Goal: Task Accomplishment & Management: Complete application form

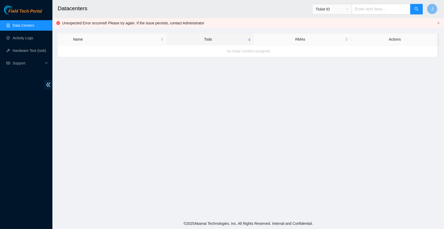
click at [30, 28] on link "Data Centers" at bounding box center [23, 25] width 21 height 4
click at [32, 25] on link "Data Centers" at bounding box center [23, 25] width 21 height 4
click at [21, 24] on link "Data Centers" at bounding box center [23, 25] width 21 height 4
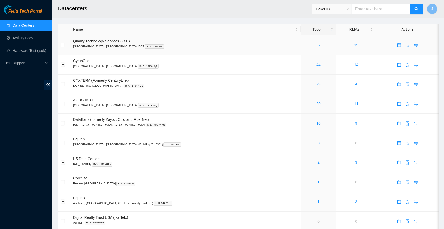
click at [316, 44] on link "57" at bounding box center [318, 45] width 4 height 4
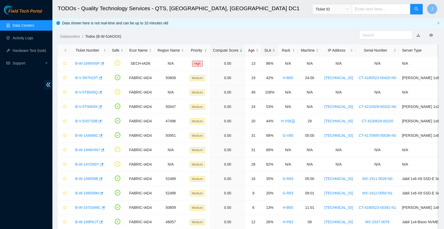
click at [275, 50] on div "SLA" at bounding box center [269, 50] width 11 height 6
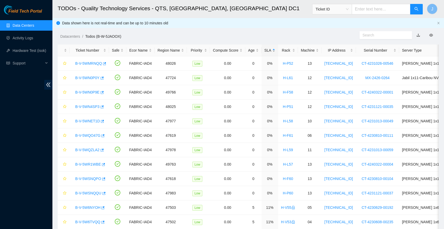
click at [275, 50] on div "SLA" at bounding box center [269, 50] width 11 height 6
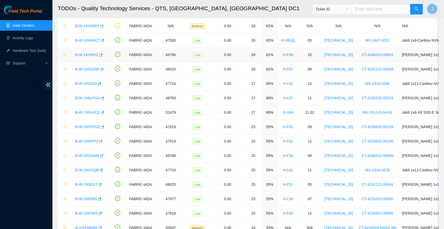
scroll to position [97, 0]
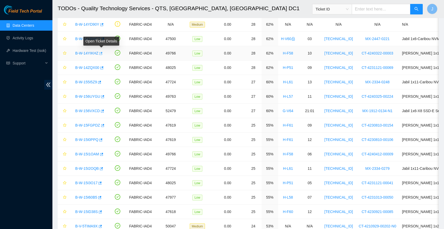
click at [103, 52] on icon "button" at bounding box center [101, 53] width 3 height 3
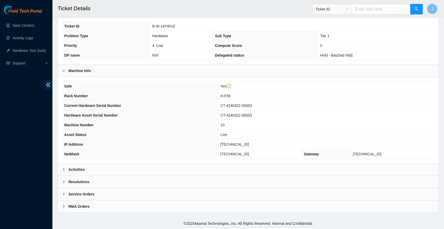
scroll to position [121, 0]
click at [63, 170] on icon "right" at bounding box center [63, 169] width 3 height 3
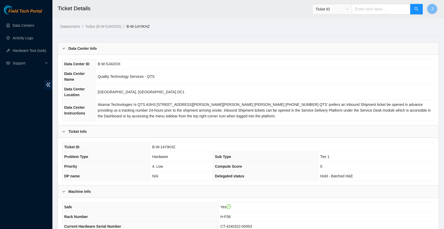
scroll to position [0, 0]
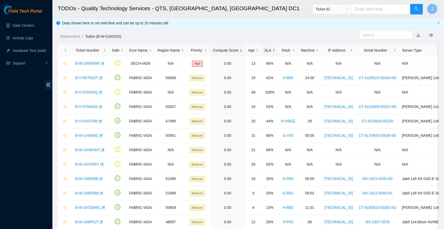
click at [275, 49] on div "SLA" at bounding box center [269, 50] width 11 height 6
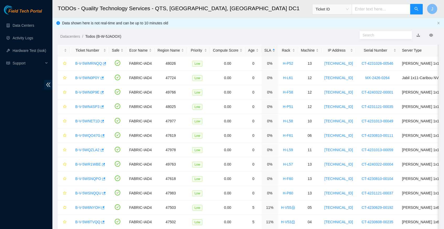
click at [275, 49] on div "SLA" at bounding box center [269, 50] width 11 height 6
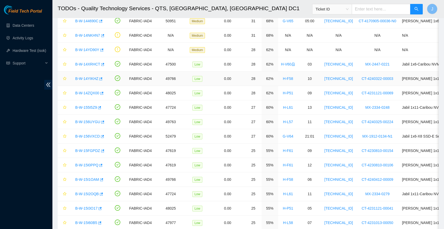
scroll to position [84, 0]
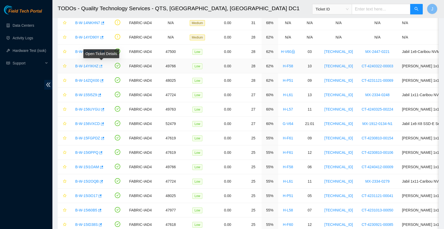
click at [102, 65] on icon "button" at bounding box center [101, 66] width 4 height 4
click at [29, 38] on link "Activity Logs" at bounding box center [23, 38] width 21 height 4
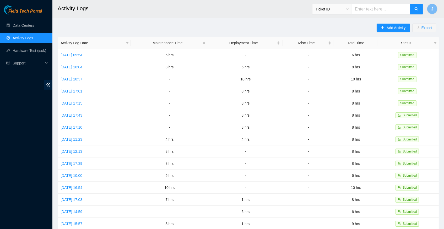
click at [151, 12] on h2 "Activity Logs" at bounding box center [209, 8] width 303 height 17
click at [20, 53] on link "Hardware Test (isok)" at bounding box center [30, 50] width 34 height 4
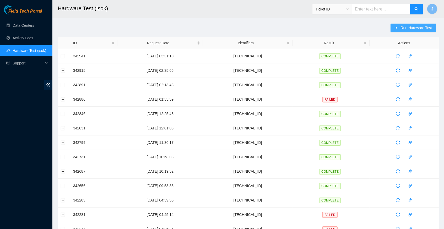
click at [404, 24] on button "Run Hardware Test" at bounding box center [414, 28] width 46 height 8
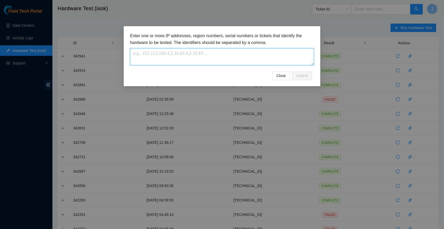
click at [151, 52] on textarea at bounding box center [222, 56] width 184 height 17
paste textarea "[TECHNICAL_ID]"
type textarea "[TECHNICAL_ID]"
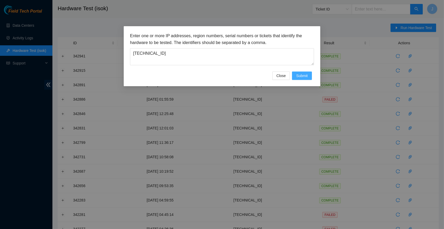
click at [301, 75] on span "Submit" at bounding box center [302, 76] width 12 height 6
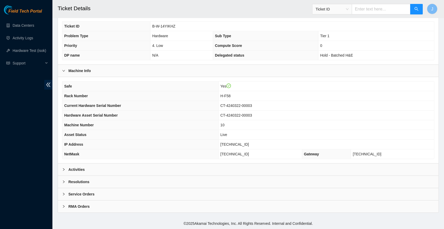
scroll to position [121, 0]
click at [64, 168] on div at bounding box center [65, 170] width 6 height 6
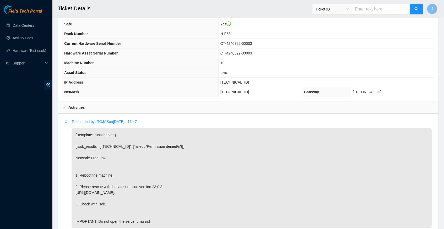
scroll to position [182, 0]
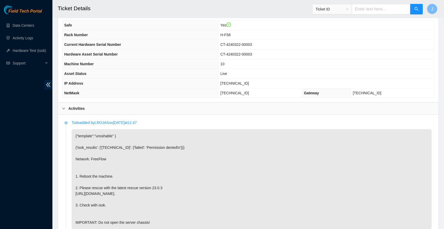
click at [232, 85] on span "[TECHNICAL_ID]" at bounding box center [234, 83] width 29 height 4
copy span "[TECHNICAL_ID]"
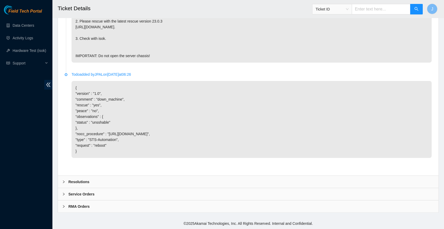
scroll to position [354, 0]
click at [64, 180] on div at bounding box center [65, 182] width 6 height 6
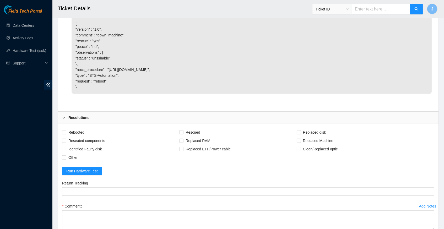
scroll to position [418, 0]
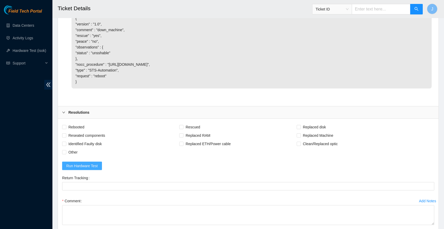
click at [75, 169] on span "Run Hardware Test" at bounding box center [81, 166] width 31 height 6
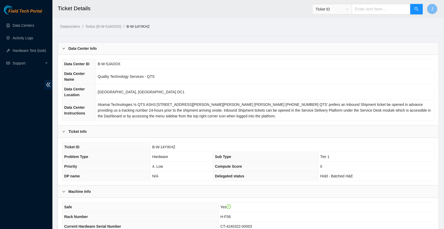
scroll to position [0, 0]
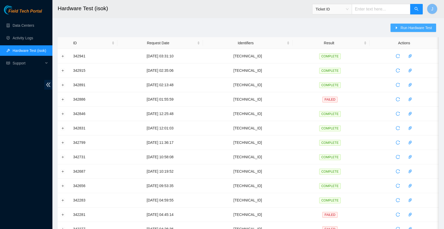
click at [402, 24] on button "Run Hardware Test" at bounding box center [414, 28] width 46 height 8
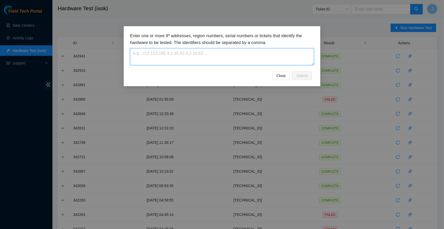
click at [151, 55] on textarea at bounding box center [222, 56] width 184 height 17
paste textarea "[TECHNICAL_ID]"
type textarea "[TECHNICAL_ID]"
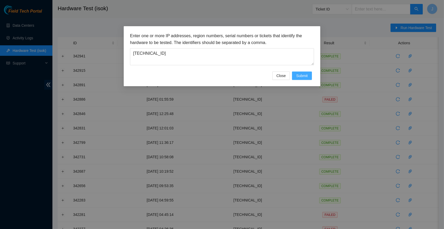
click at [303, 76] on span "Submit" at bounding box center [302, 76] width 12 height 6
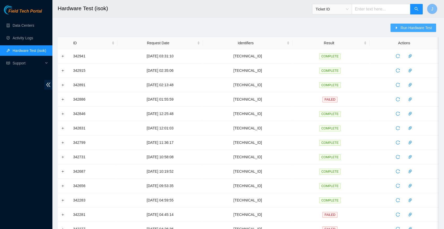
click at [398, 29] on button "Run Hardware Test" at bounding box center [414, 28] width 46 height 8
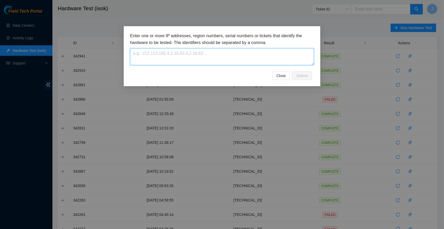
click at [158, 57] on textarea at bounding box center [222, 56] width 184 height 17
paste textarea "[TECHNICAL_ID]"
type textarea "[TECHNICAL_ID]"
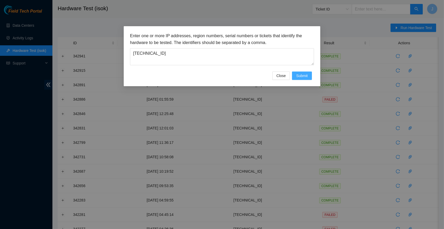
click at [296, 75] on span "Submit" at bounding box center [302, 76] width 12 height 6
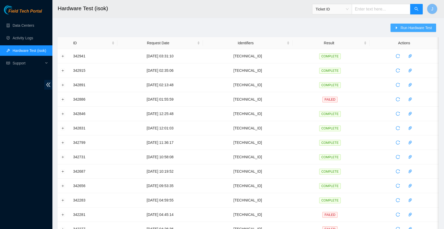
click at [413, 26] on span "Run Hardware Test" at bounding box center [415, 28] width 31 height 6
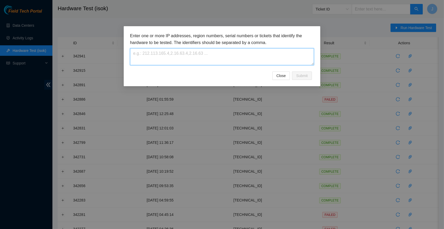
click at [142, 55] on textarea at bounding box center [222, 56] width 184 height 17
paste textarea "[TECHNICAL_ID]"
type textarea "[TECHNICAL_ID]"
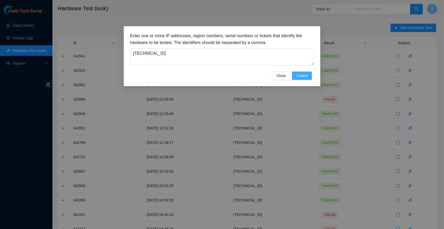
click at [301, 75] on span "Submit" at bounding box center [302, 76] width 12 height 6
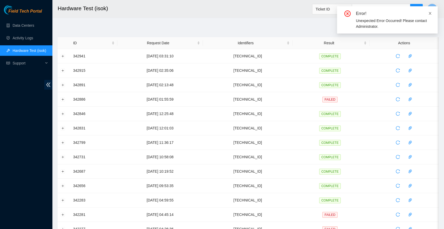
click at [429, 12] on icon "close" at bounding box center [430, 14] width 4 height 4
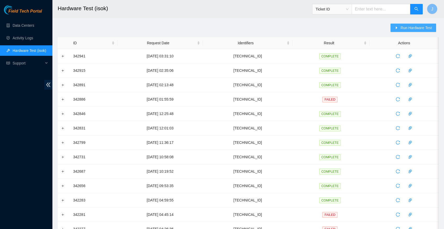
click at [409, 29] on span "Run Hardware Test" at bounding box center [415, 28] width 31 height 6
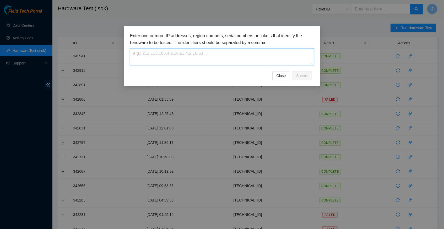
click at [156, 55] on textarea at bounding box center [222, 56] width 184 height 17
paste textarea "[TECHNICAL_ID]"
type textarea "[TECHNICAL_ID]"
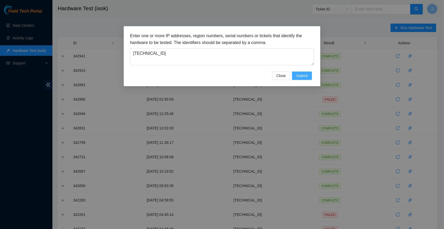
click at [304, 77] on span "Submit" at bounding box center [302, 76] width 12 height 6
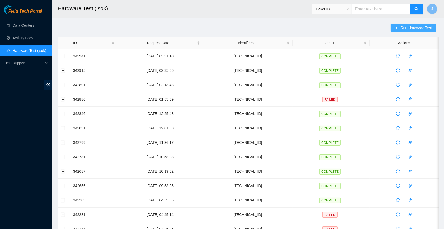
click at [401, 27] on span "Run Hardware Test" at bounding box center [415, 28] width 31 height 6
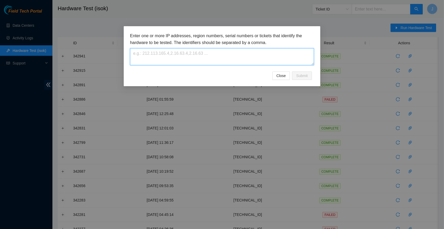
click at [153, 55] on textarea at bounding box center [222, 56] width 184 height 17
paste textarea "[TECHNICAL_ID]"
type textarea "[TECHNICAL_ID]"
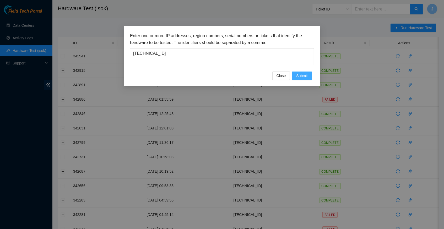
click at [303, 75] on span "Submit" at bounding box center [302, 76] width 12 height 6
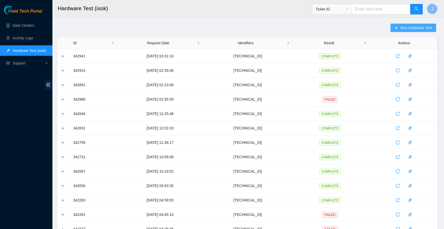
click at [398, 29] on button "Run Hardware Test" at bounding box center [414, 28] width 46 height 8
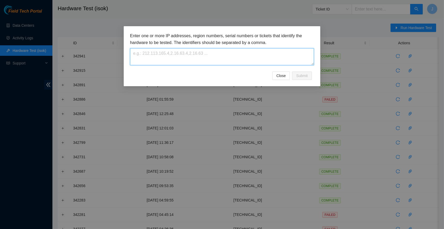
click at [162, 57] on textarea at bounding box center [222, 56] width 184 height 17
paste textarea "[TECHNICAL_ID]"
type textarea "[TECHNICAL_ID]"
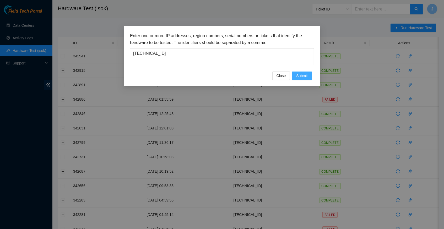
click at [305, 77] on span "Submit" at bounding box center [302, 76] width 12 height 6
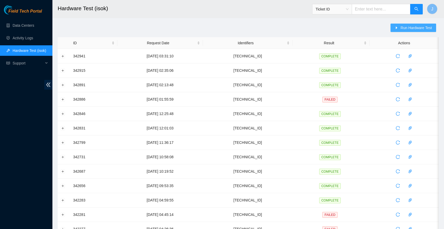
click at [409, 28] on span "Run Hardware Test" at bounding box center [415, 28] width 31 height 6
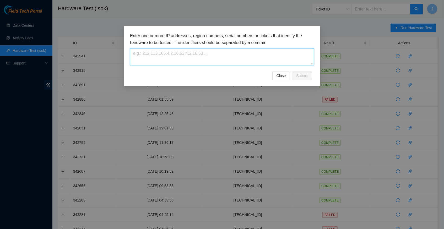
click at [181, 50] on textarea at bounding box center [222, 56] width 184 height 17
paste textarea "[TECHNICAL_ID]"
type textarea "[TECHNICAL_ID]"
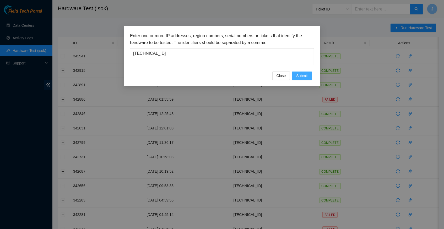
click at [305, 78] on span "Submit" at bounding box center [302, 76] width 12 height 6
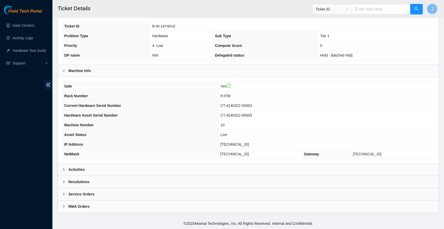
scroll to position [121, 0]
click at [63, 170] on icon "right" at bounding box center [63, 169] width 3 height 3
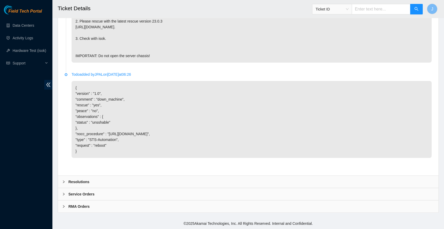
scroll to position [354, 0]
click at [65, 181] on icon "right" at bounding box center [63, 181] width 3 height 3
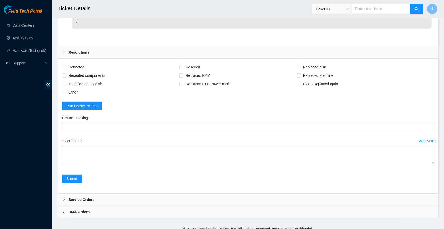
scroll to position [481, 0]
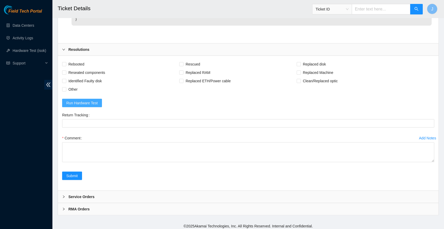
click at [81, 106] on span "Run Hardware Test" at bounding box center [81, 103] width 31 height 6
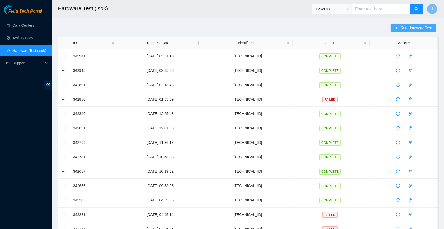
click at [412, 29] on span "Run Hardware Test" at bounding box center [415, 28] width 31 height 6
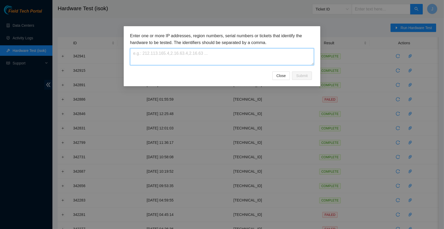
click at [186, 57] on textarea at bounding box center [222, 56] width 184 height 17
paste textarea "[TECHNICAL_ID]"
type textarea "[TECHNICAL_ID]"
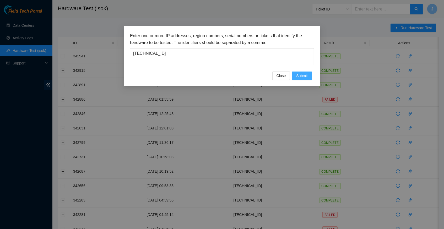
click at [301, 77] on span "Submit" at bounding box center [302, 76] width 12 height 6
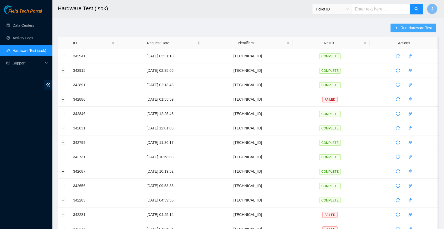
click at [402, 28] on span "Run Hardware Test" at bounding box center [415, 28] width 31 height 6
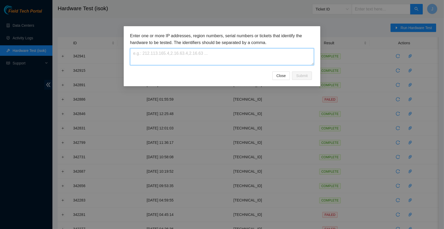
click at [170, 59] on textarea at bounding box center [222, 56] width 184 height 17
paste textarea "23.55.100.141"
type textarea "23.55.100.141"
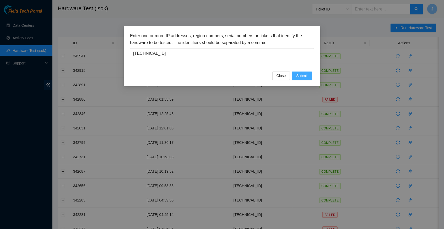
click at [300, 75] on span "Submit" at bounding box center [302, 76] width 12 height 6
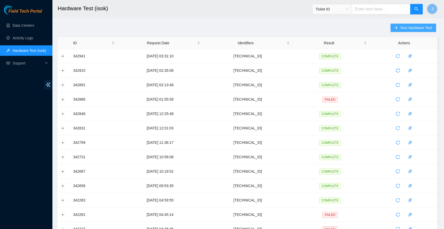
click at [403, 28] on span "Run Hardware Test" at bounding box center [415, 28] width 31 height 6
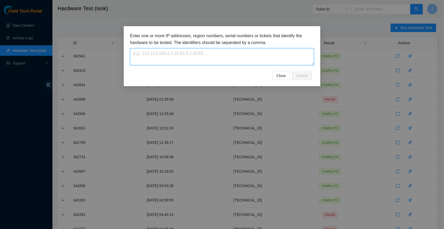
click at [141, 54] on textarea at bounding box center [222, 56] width 184 height 17
paste textarea "23.55.100.141"
type textarea "23.55.100.141"
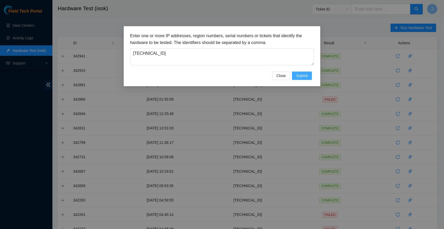
click at [302, 76] on span "Submit" at bounding box center [302, 76] width 12 height 6
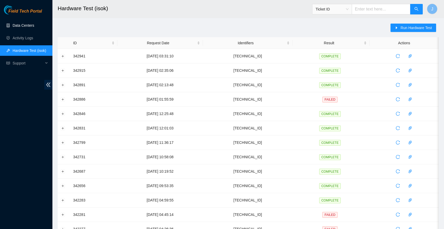
click at [32, 25] on link "Data Centers" at bounding box center [23, 25] width 21 height 4
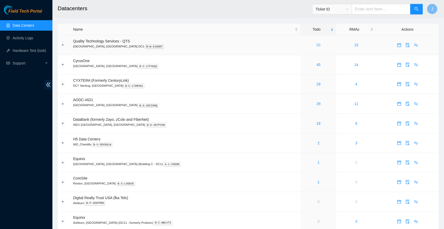
click at [316, 44] on link "55" at bounding box center [318, 45] width 4 height 4
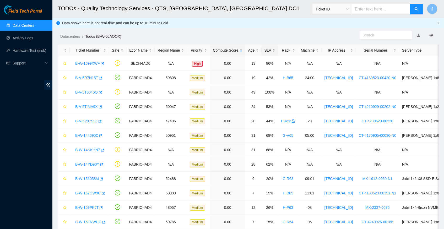
click at [275, 50] on div "SLA" at bounding box center [269, 50] width 11 height 6
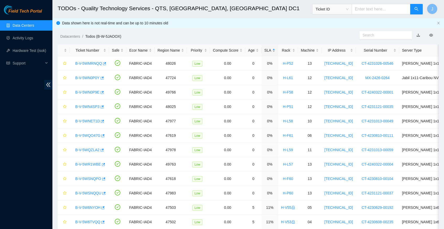
click at [275, 49] on div "SLA" at bounding box center [269, 50] width 11 height 6
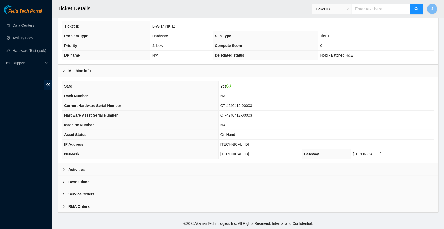
scroll to position [121, 0]
click at [64, 170] on icon "right" at bounding box center [63, 169] width 3 height 3
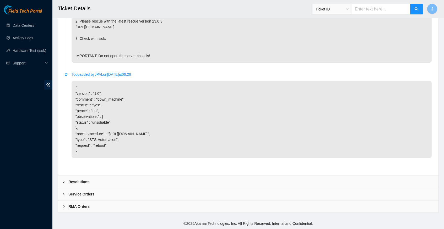
click at [62, 181] on div at bounding box center [65, 182] width 6 height 6
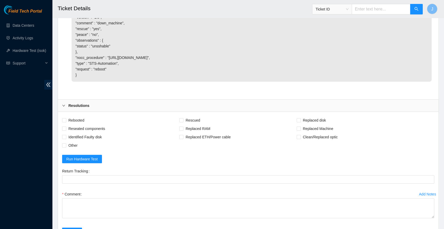
scroll to position [438, 0]
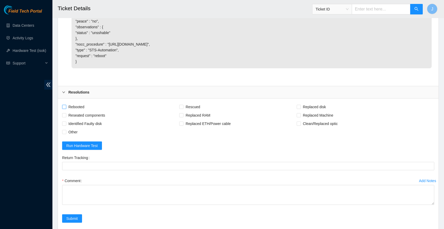
click at [65, 109] on input "Rebooted" at bounding box center [64, 107] width 4 height 4
checkbox input "true"
click at [183, 109] on input "Rescued" at bounding box center [181, 107] width 4 height 4
checkbox input "true"
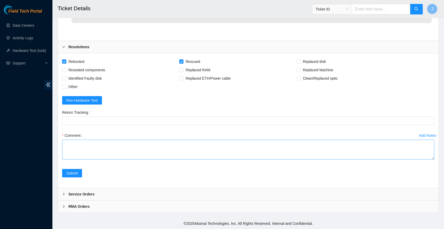
scroll to position [488, 0]
click at [104, 146] on textarea "Comment" at bounding box center [248, 150] width 372 height 20
paste textarea "The following host passed all tests: 23.55.100.141"
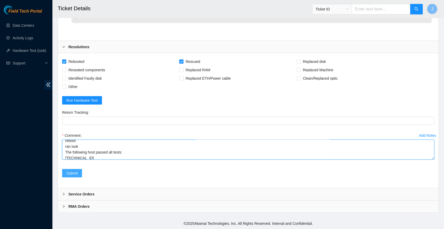
type textarea "verified server and rack info reboot machine rescued configured reboot ran isok…"
click at [73, 173] on span "Submit" at bounding box center [72, 173] width 12 height 6
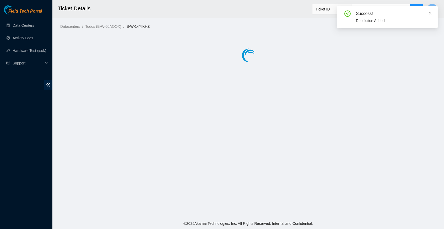
scroll to position [0, 0]
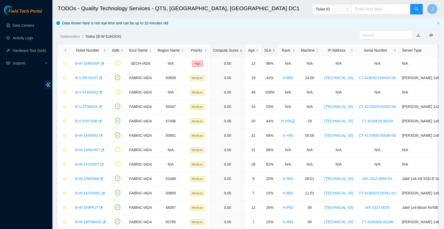
click at [275, 51] on div "SLA" at bounding box center [269, 50] width 11 height 6
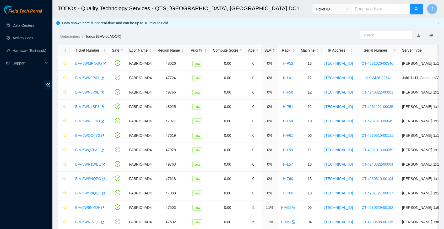
click at [275, 51] on div "SLA" at bounding box center [269, 50] width 11 height 6
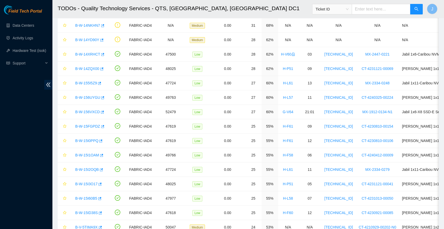
scroll to position [83, 0]
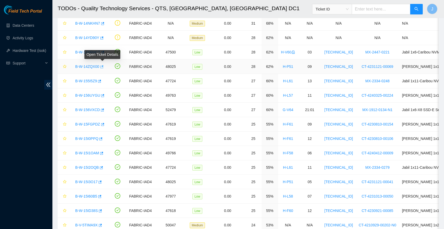
click at [103, 65] on icon "button" at bounding box center [102, 67] width 4 height 4
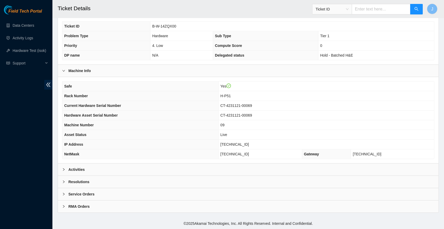
scroll to position [121, 0]
click at [64, 169] on icon "right" at bounding box center [63, 169] width 3 height 3
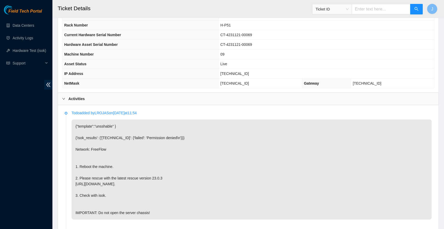
scroll to position [189, 0]
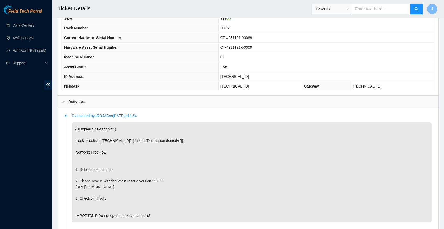
click at [240, 78] on span "[TECHNICAL_ID]" at bounding box center [234, 76] width 29 height 4
copy span "[TECHNICAL_ID]"
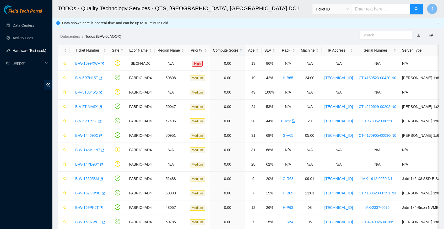
click at [30, 51] on link "Hardware Test (isok)" at bounding box center [30, 50] width 34 height 4
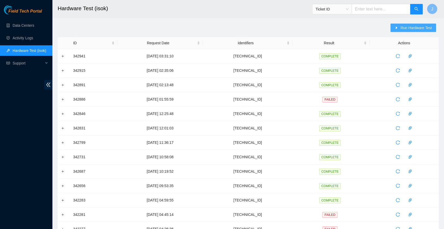
click at [406, 29] on span "Run Hardware Test" at bounding box center [415, 28] width 31 height 6
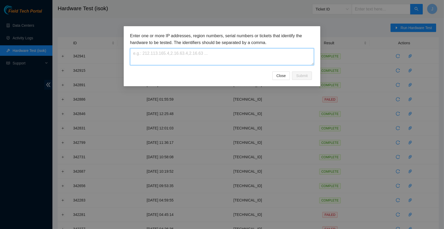
click at [145, 57] on textarea at bounding box center [222, 56] width 184 height 17
paste textarea "[TECHNICAL_ID]"
type textarea "[TECHNICAL_ID]"
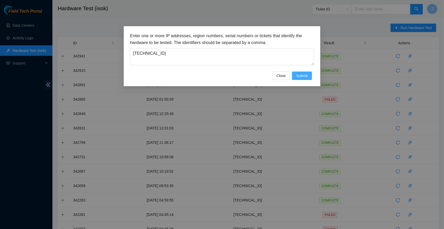
click at [297, 75] on span "Submit" at bounding box center [302, 76] width 12 height 6
